Goal: Transaction & Acquisition: Purchase product/service

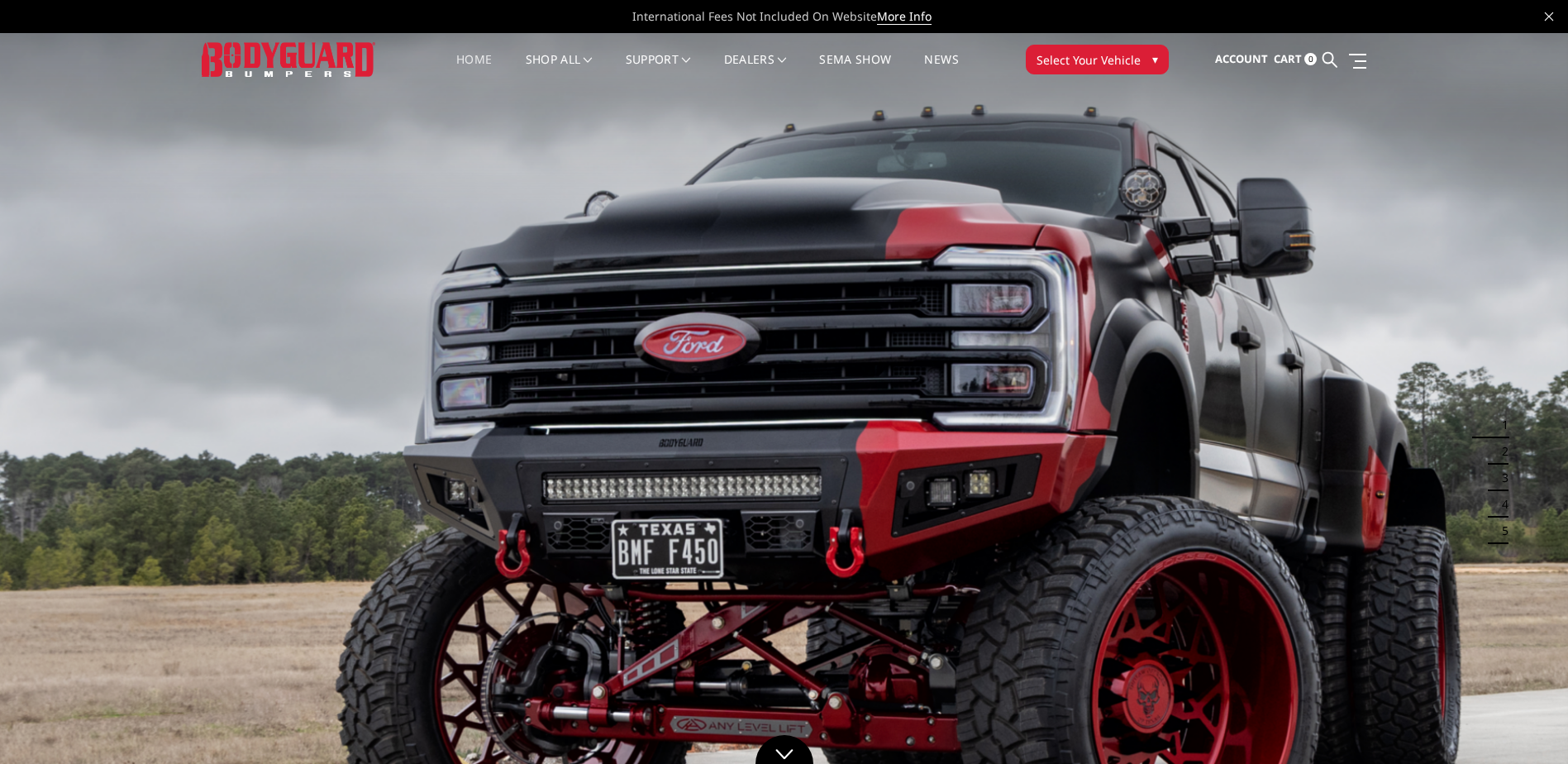
click at [469, 60] on link "Home" at bounding box center [474, 69] width 36 height 32
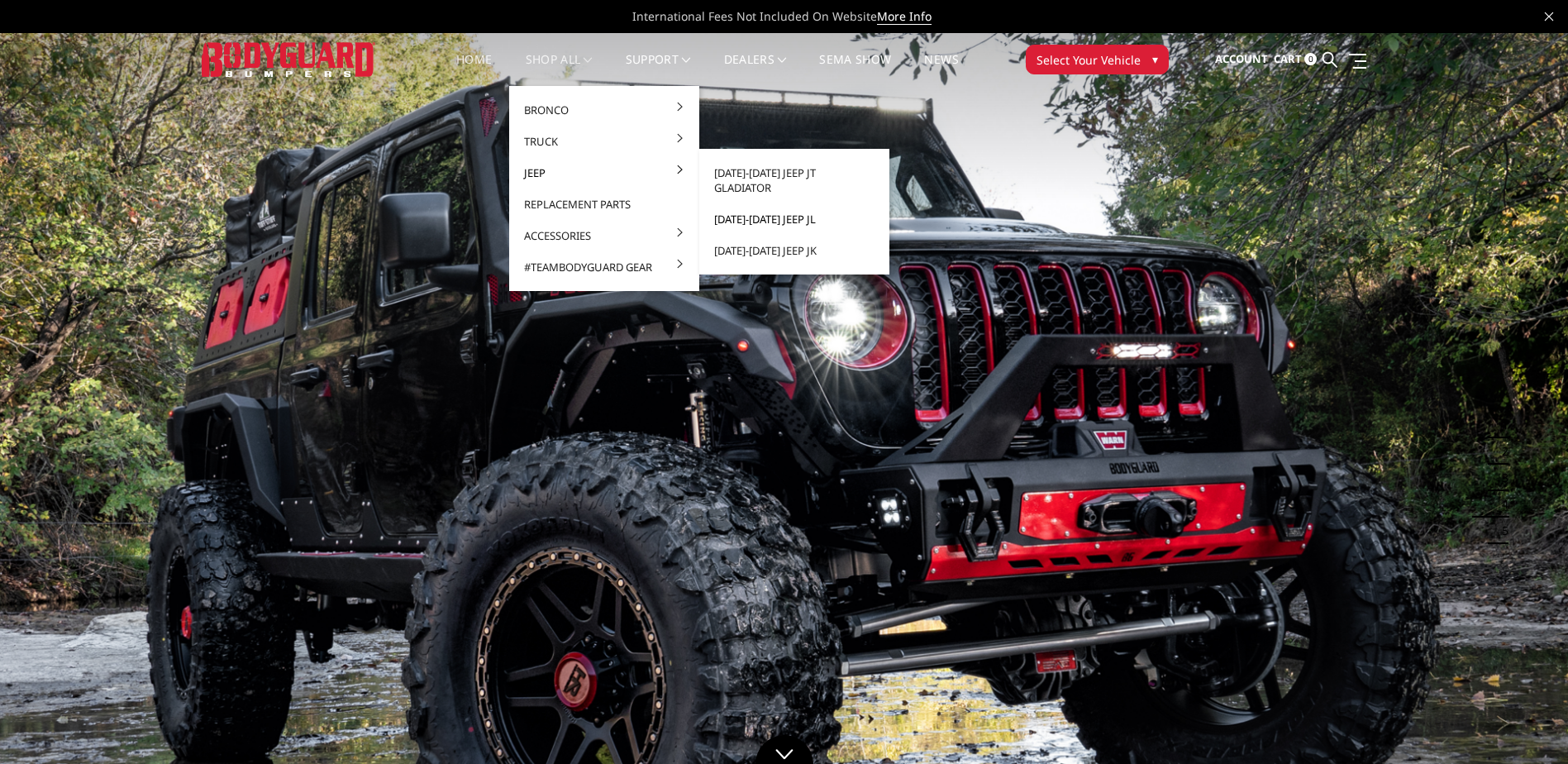
click at [777, 206] on link "[DATE]-[DATE] Jeep JL" at bounding box center [793, 219] width 177 height 31
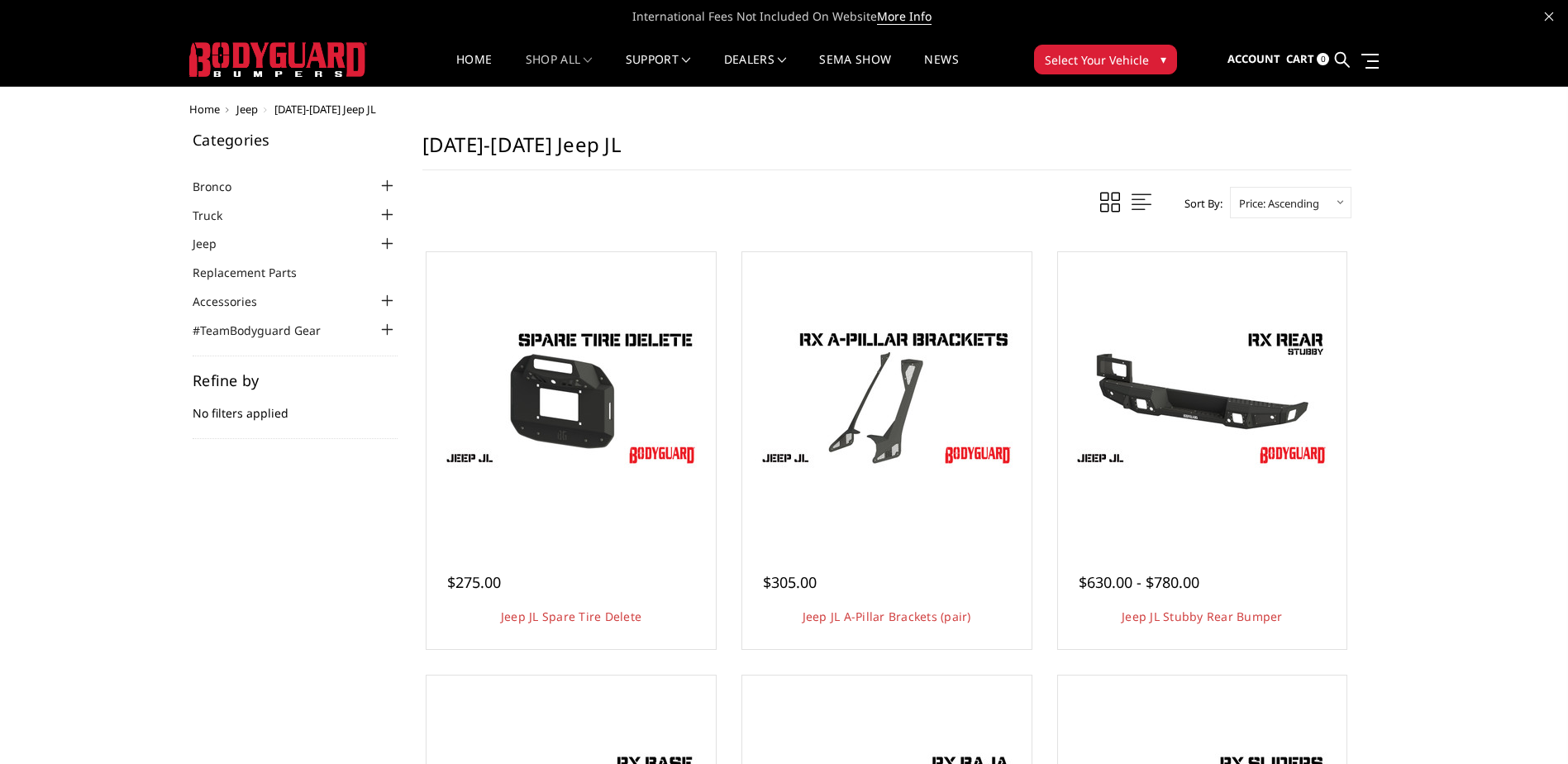
click at [1166, 54] on button "Select Your Vehicle ▾" at bounding box center [1105, 59] width 143 height 29
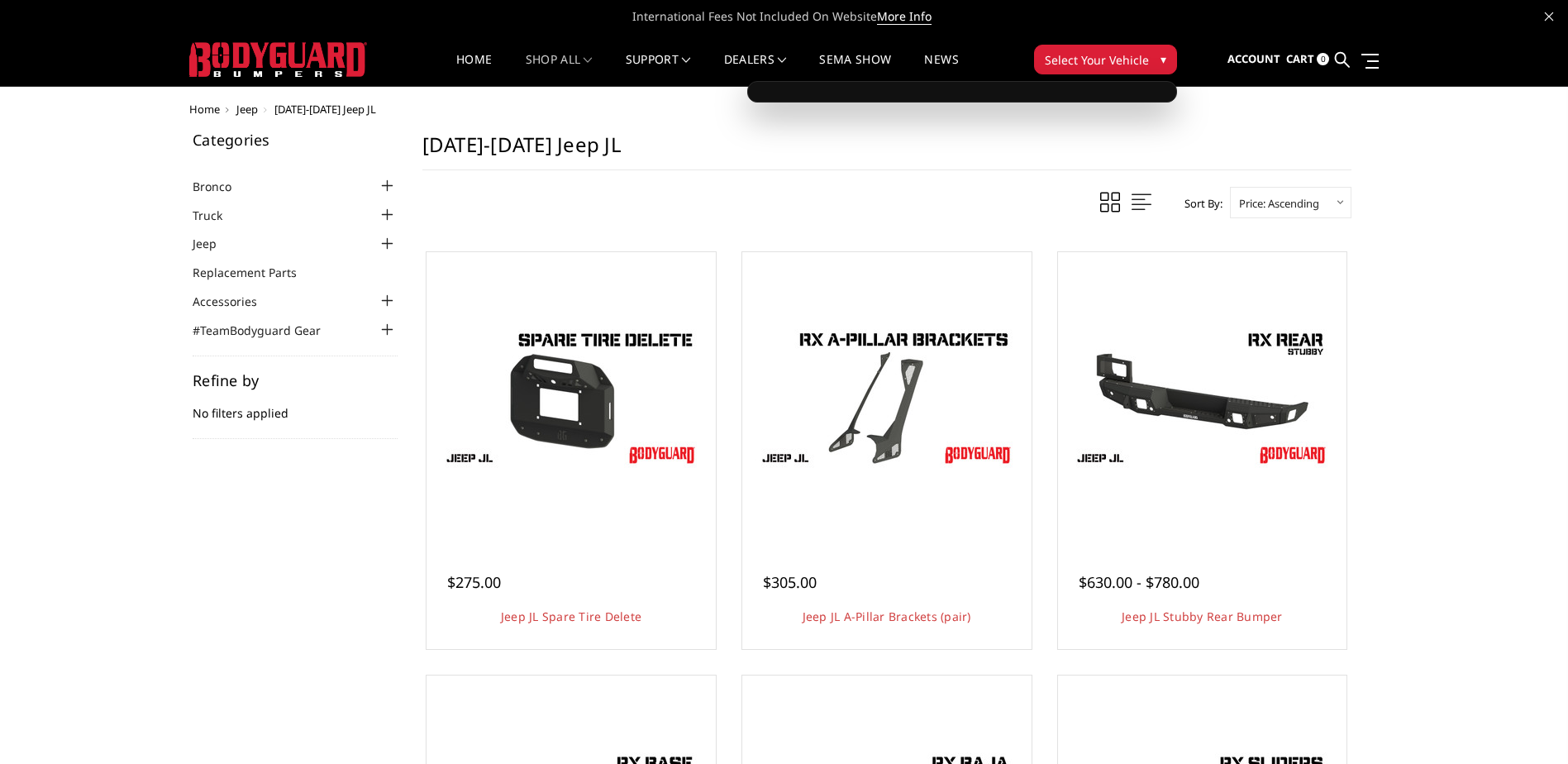
click at [1160, 60] on span "▾" at bounding box center [1163, 60] width 6 height 18
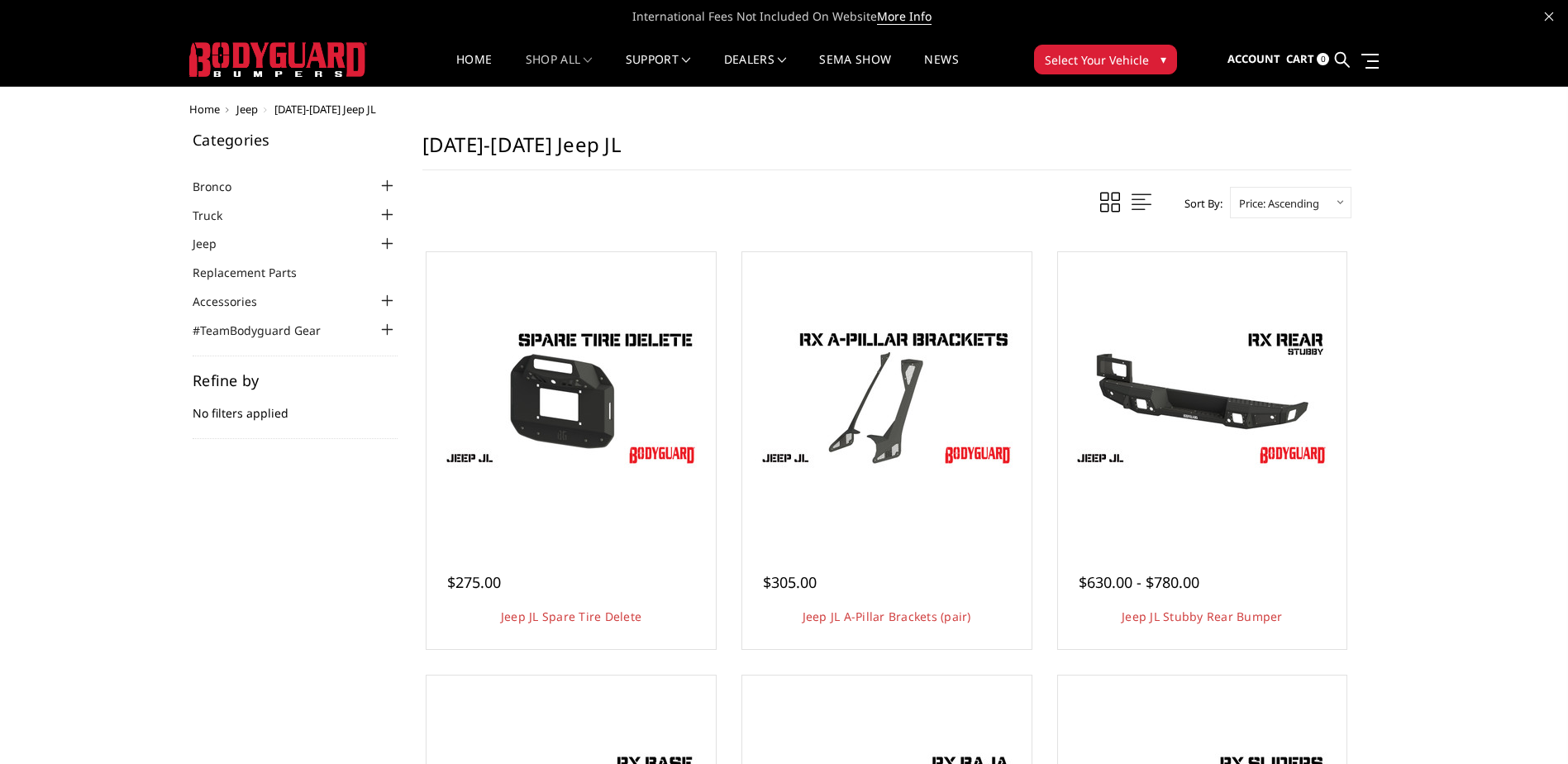
click at [1160, 60] on span "▾" at bounding box center [1163, 60] width 6 height 18
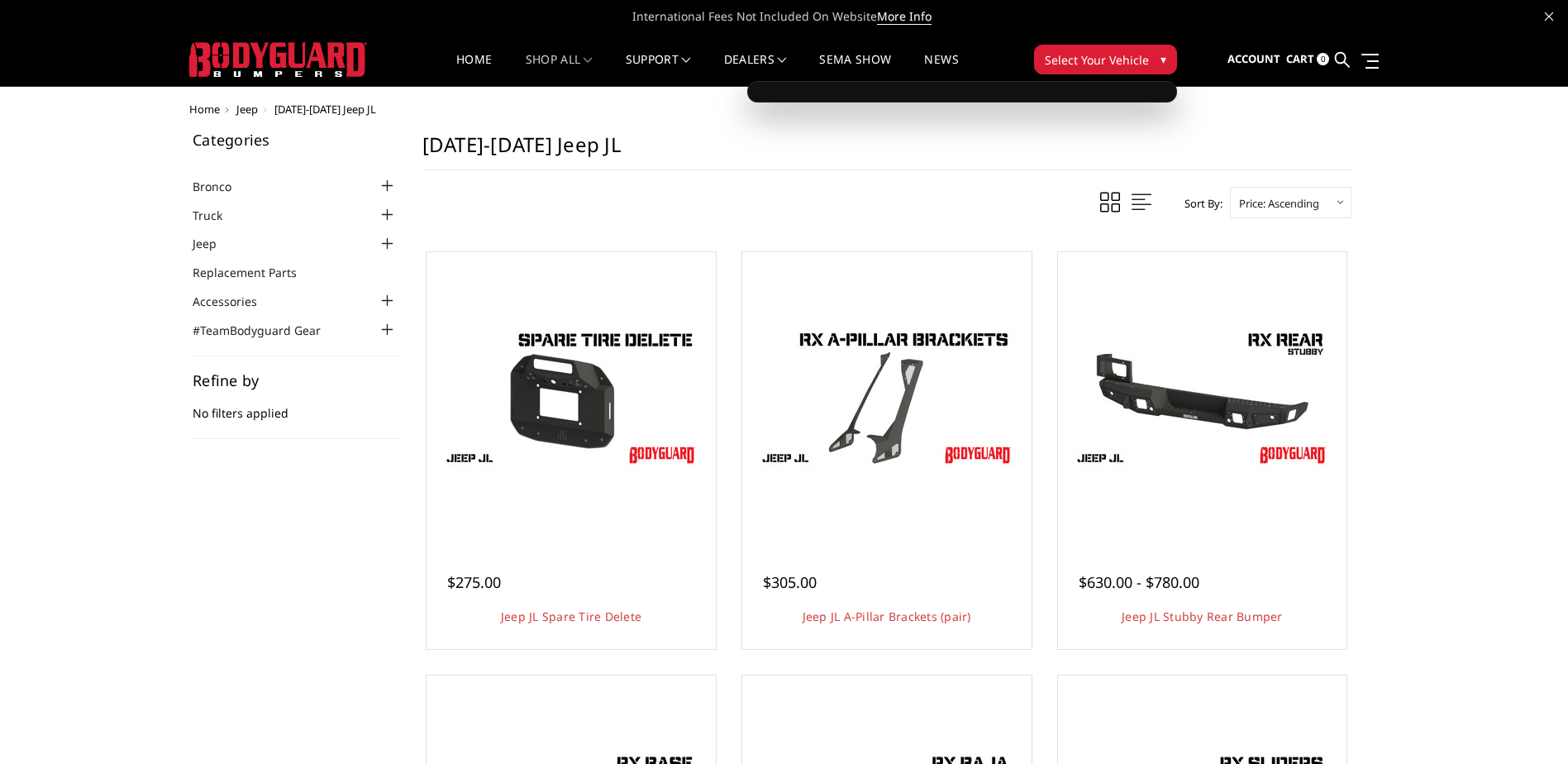
click at [1031, 65] on div "Home shop all Bronco 2021-2025 Bronco Front 2021-2025 Bronco Rear 2021-2025 Bro…" at bounding box center [784, 60] width 785 height 53
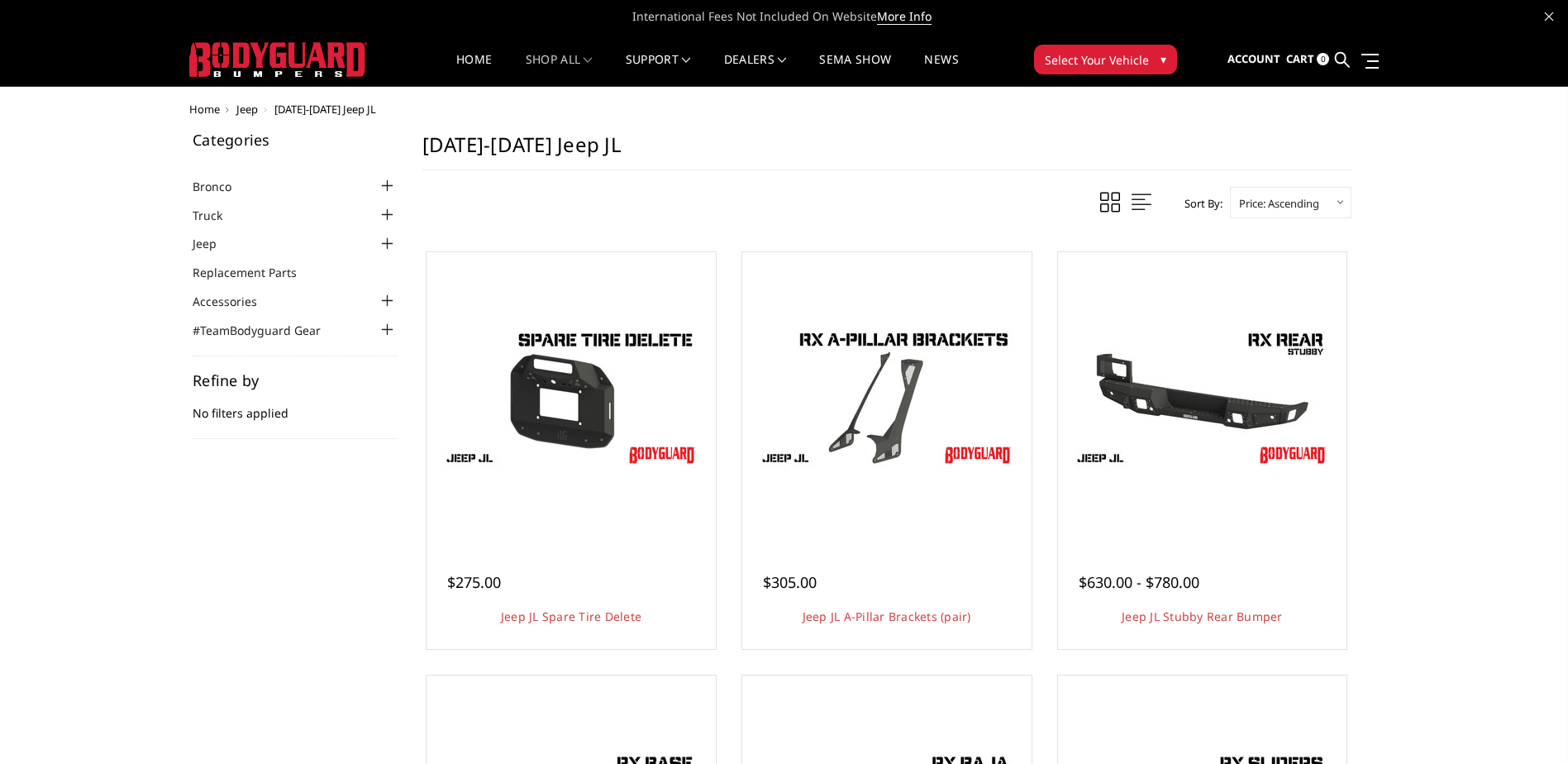
click at [1060, 60] on span "Select Your Vehicle" at bounding box center [1096, 60] width 104 height 18
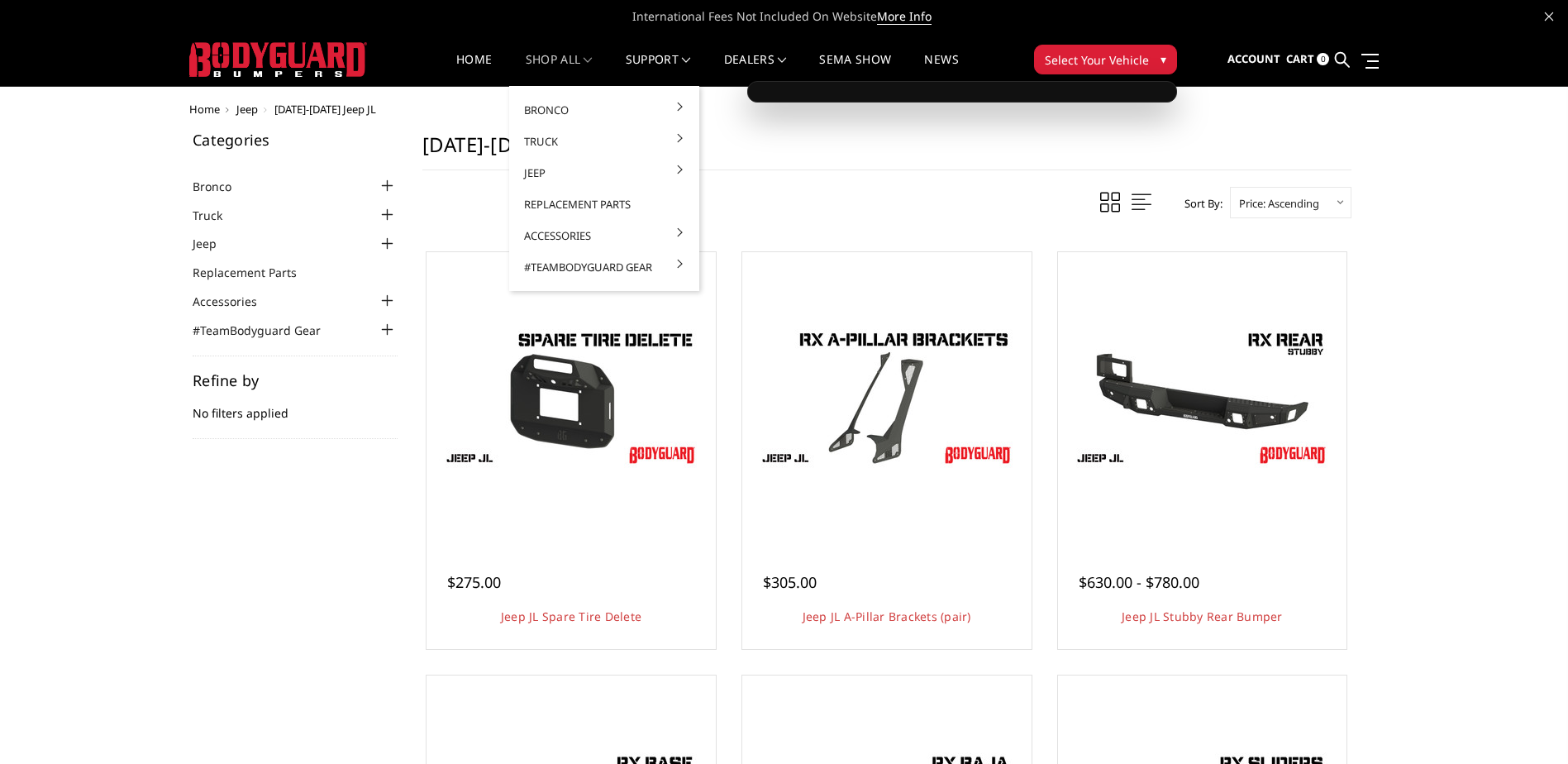
click at [576, 60] on link "shop all" at bounding box center [559, 69] width 67 height 32
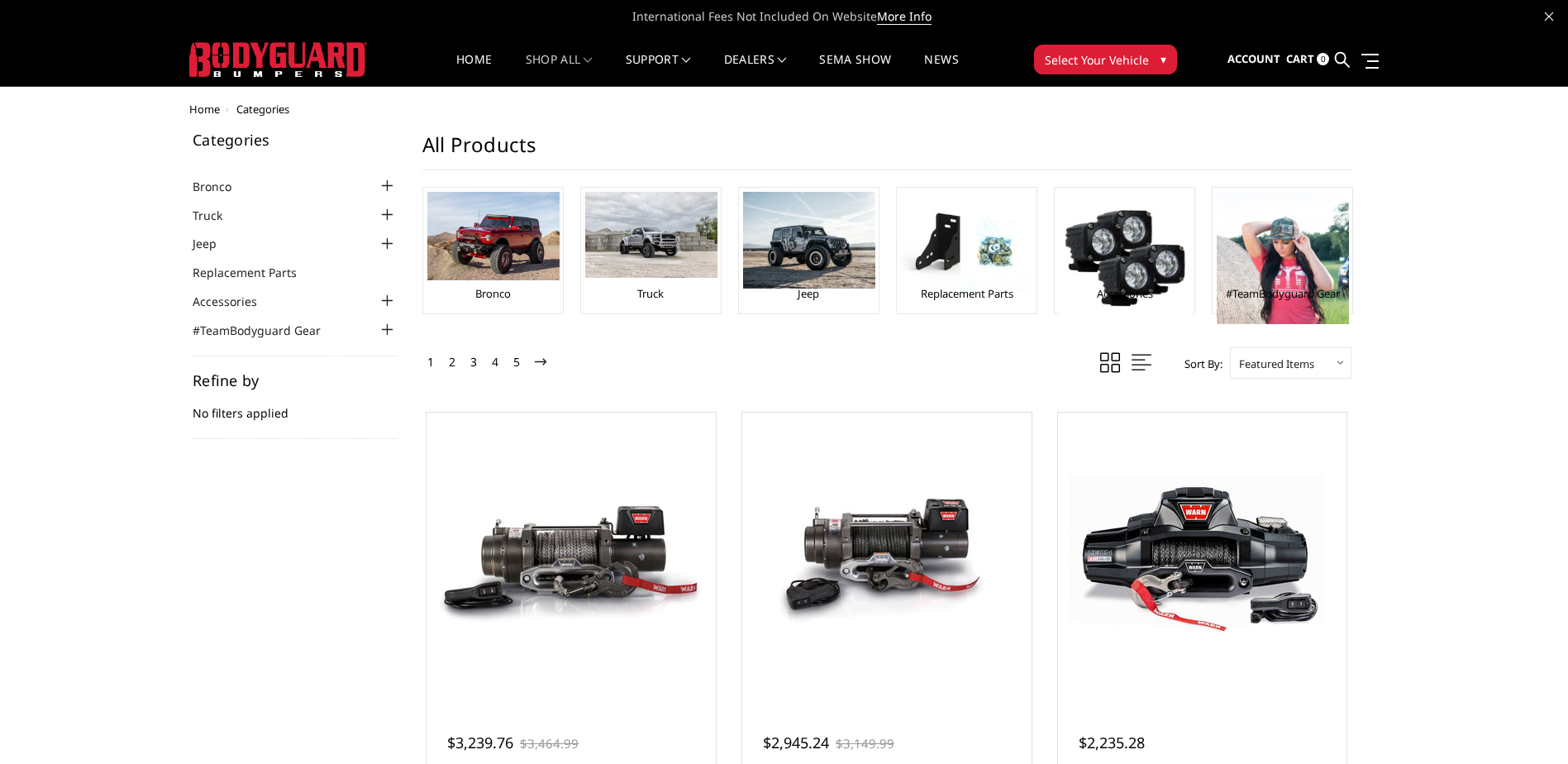
click at [1160, 55] on span "▾" at bounding box center [1163, 60] width 6 height 18
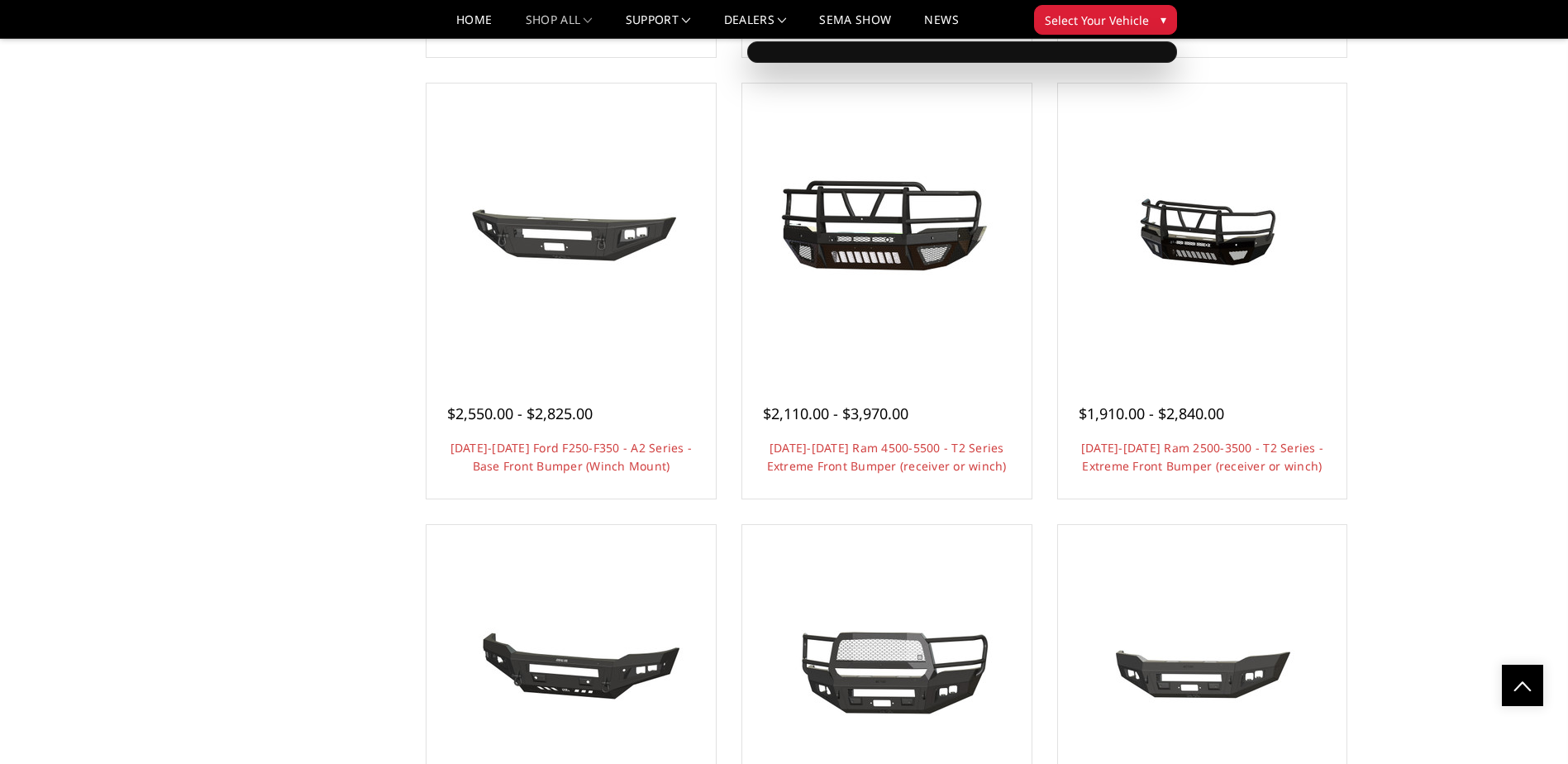
scroll to position [1653, 0]
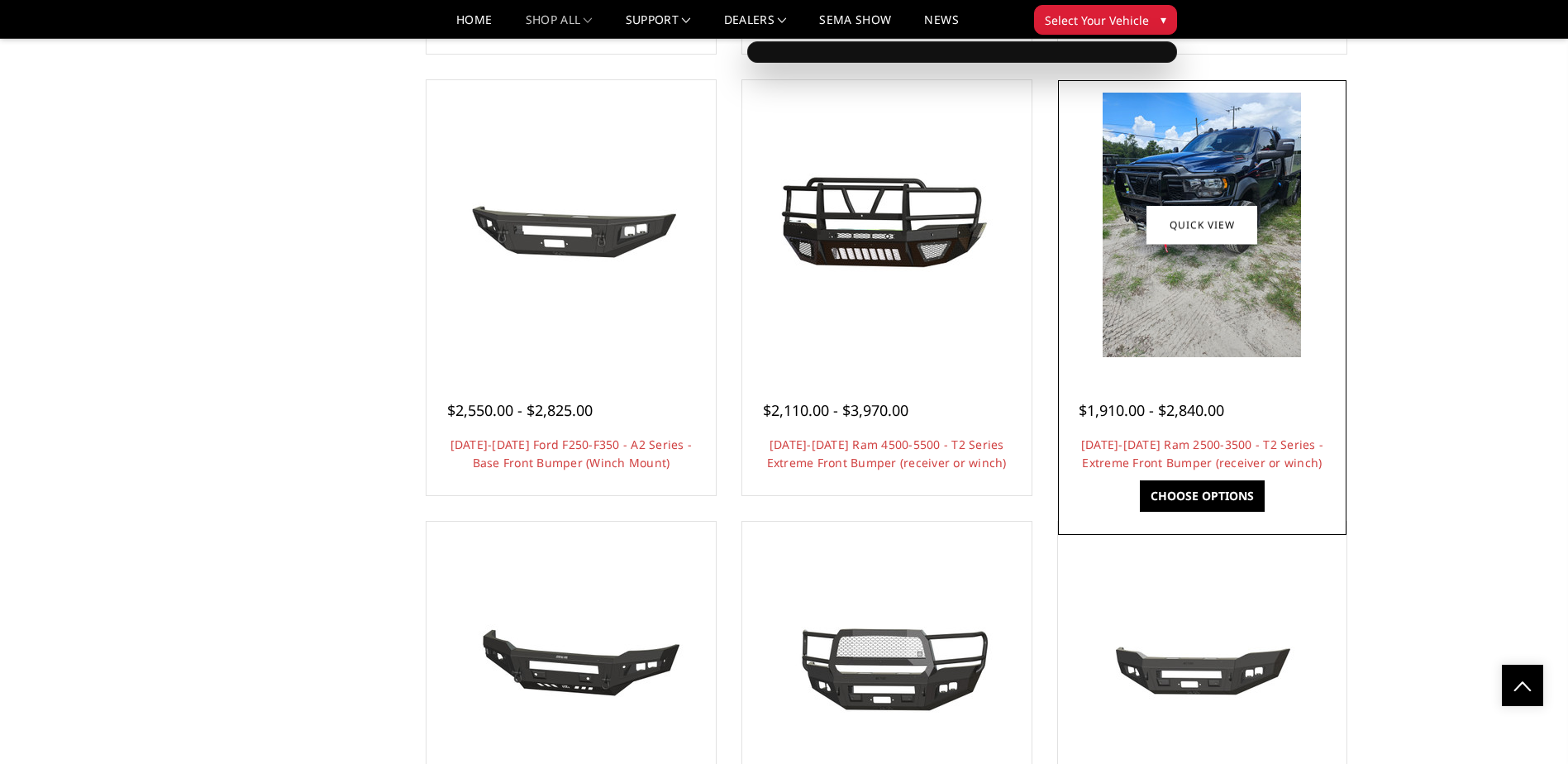
click at [1186, 206] on link "Quick view" at bounding box center [1201, 226] width 111 height 39
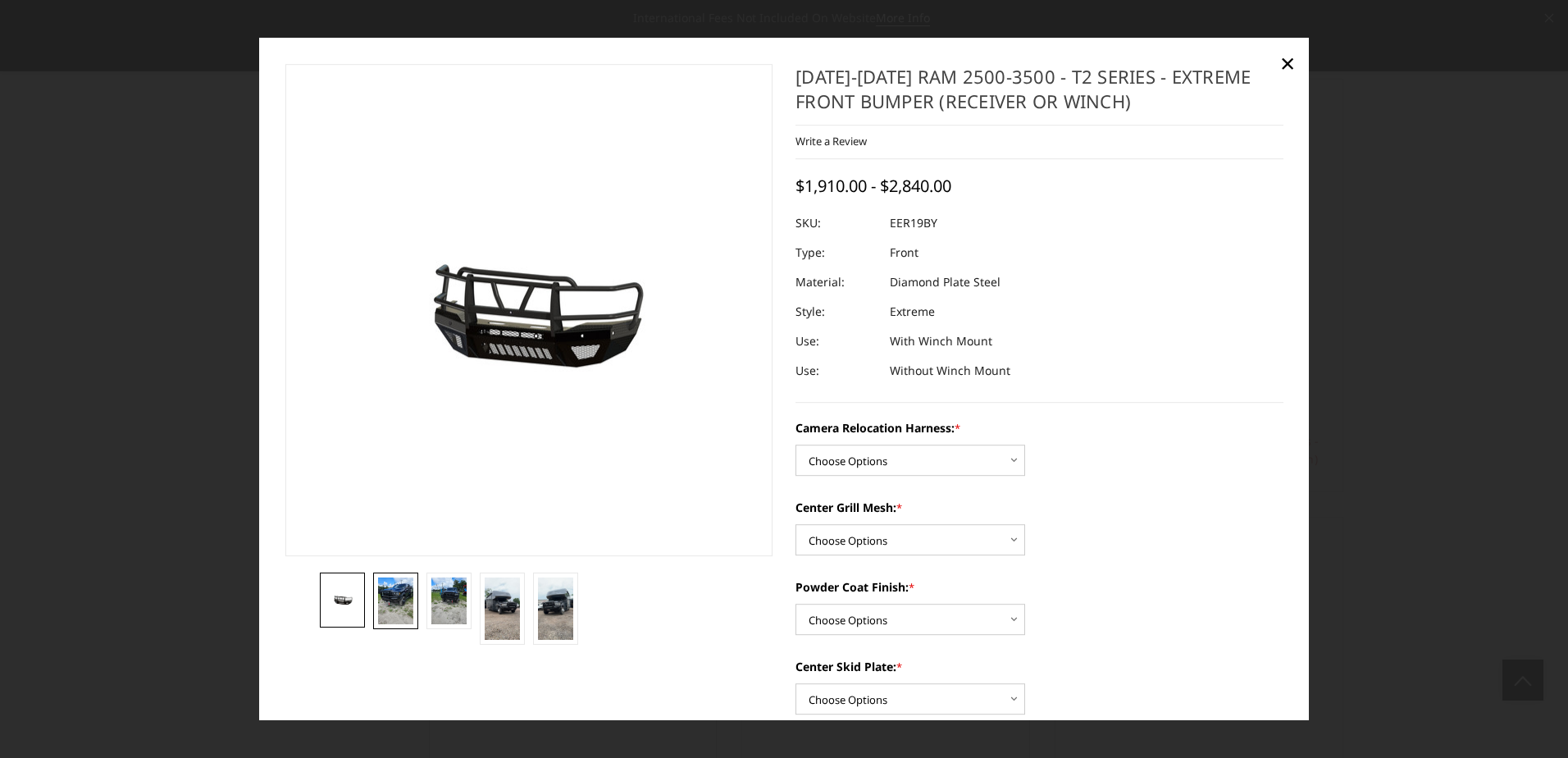
click at [383, 598] on img at bounding box center [396, 600] width 35 height 47
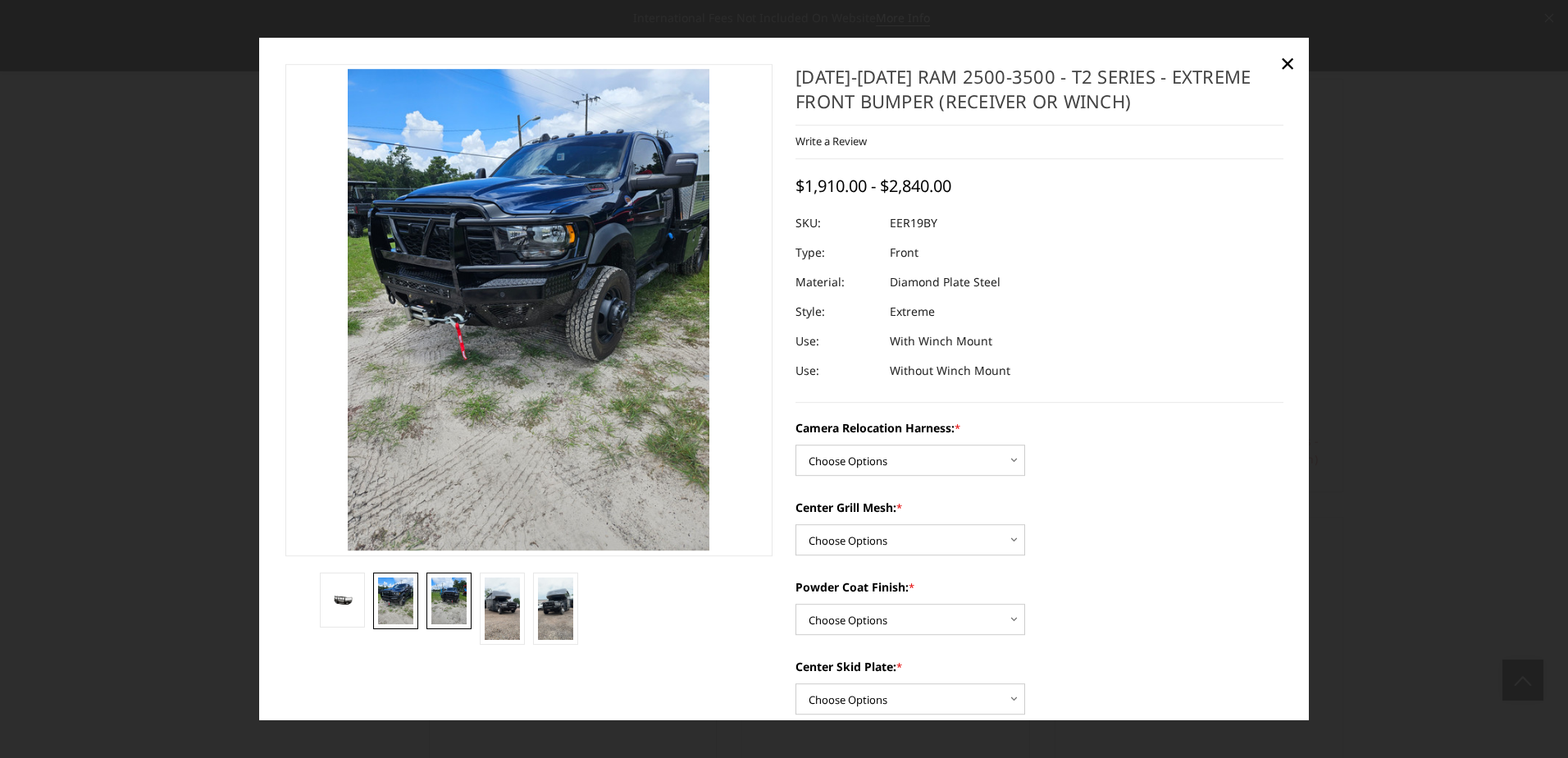
click at [458, 602] on img at bounding box center [449, 600] width 35 height 47
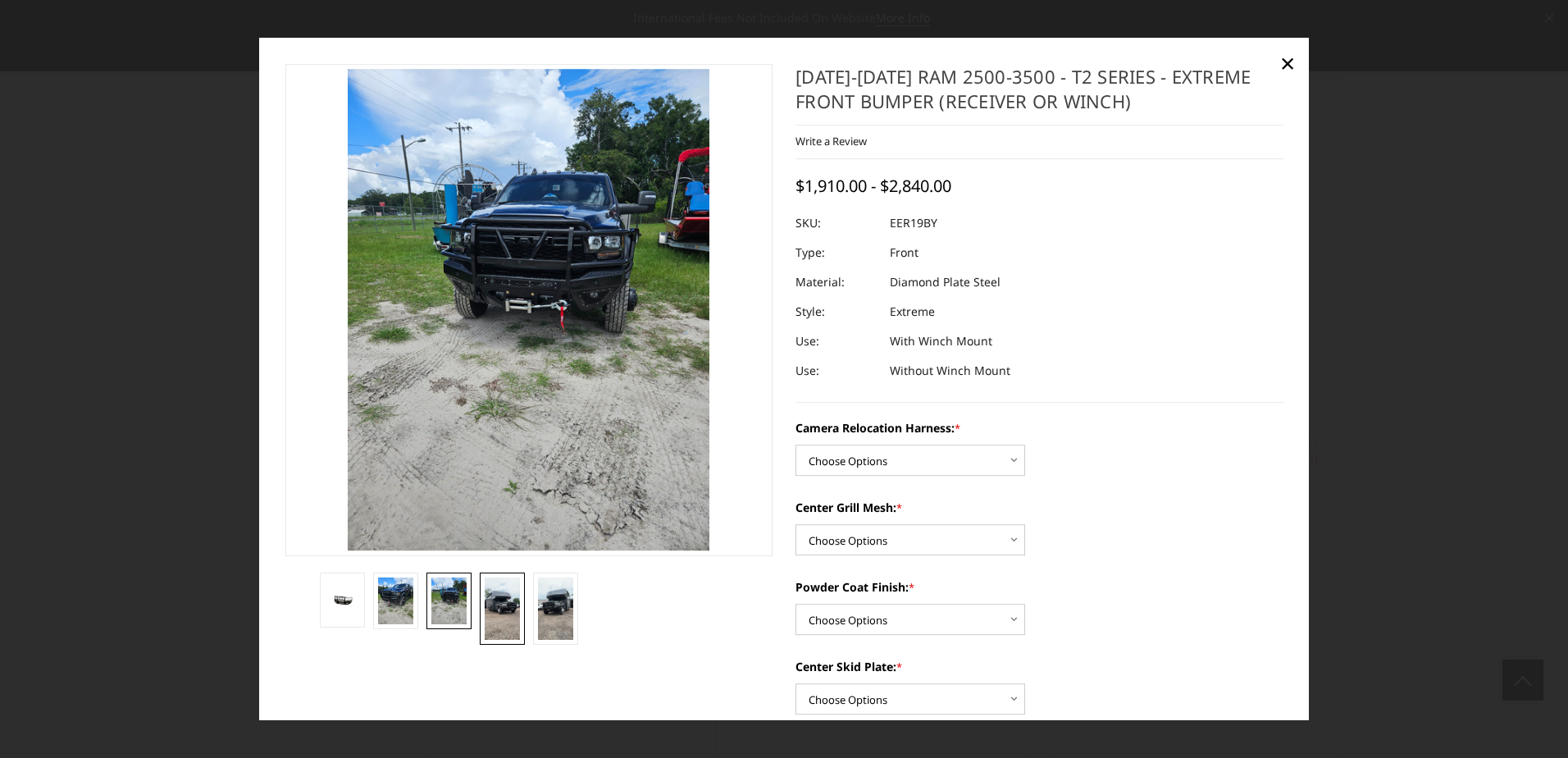
click at [502, 611] on img at bounding box center [502, 609] width 35 height 63
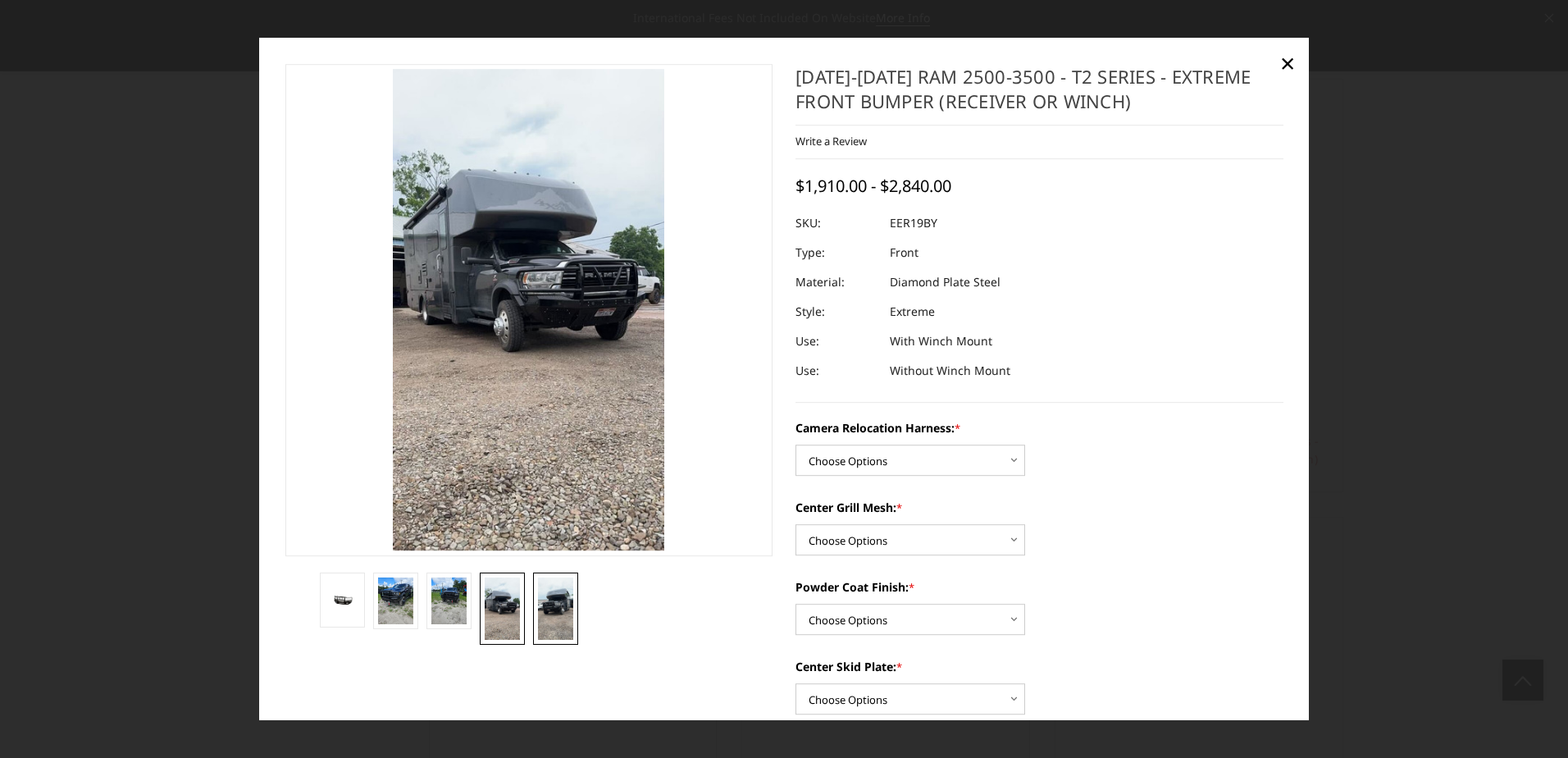
click at [565, 617] on img at bounding box center [555, 609] width 35 height 63
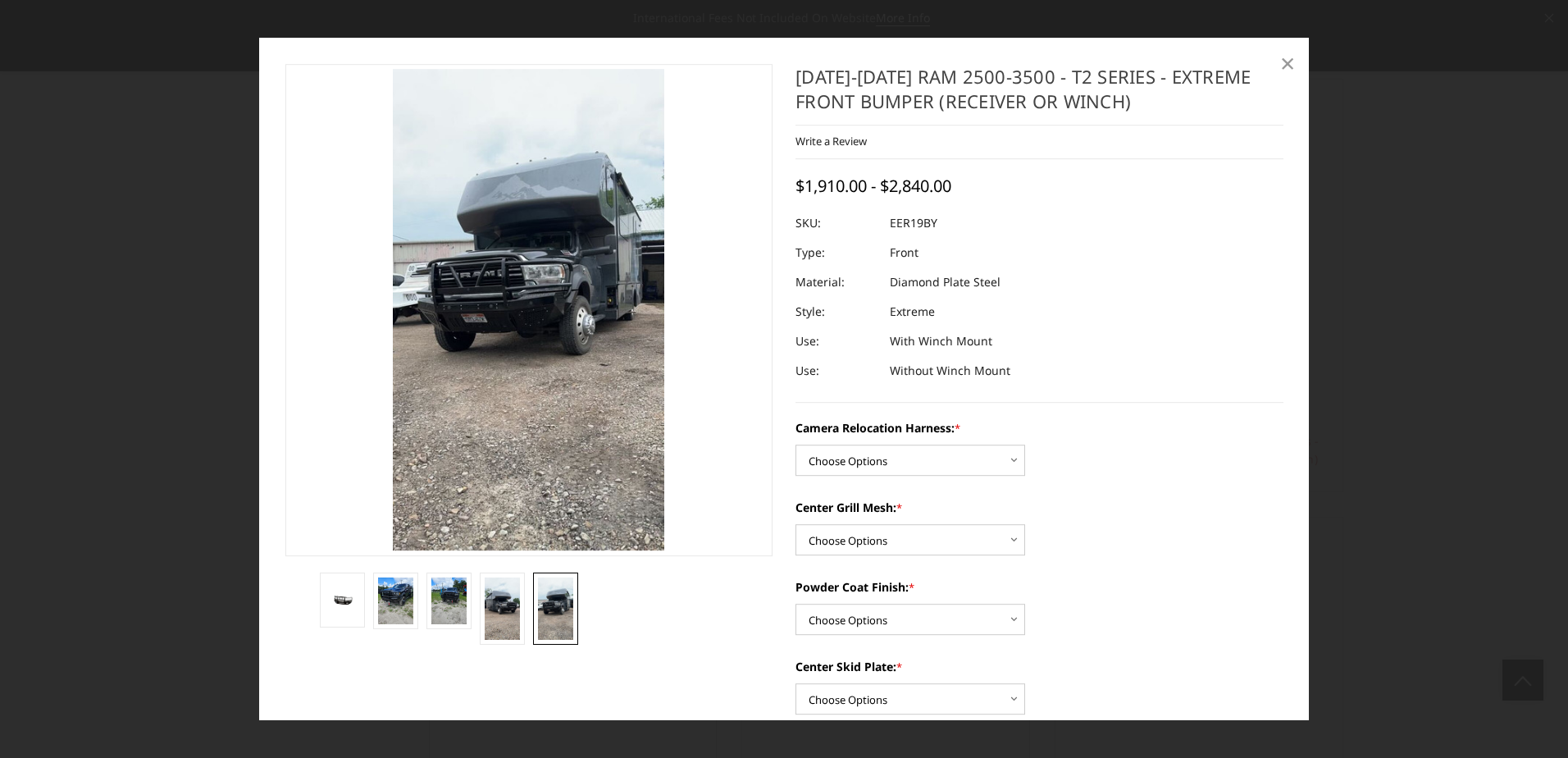
click at [1290, 62] on span "×" at bounding box center [1287, 63] width 15 height 35
